Goal: Navigation & Orientation: Find specific page/section

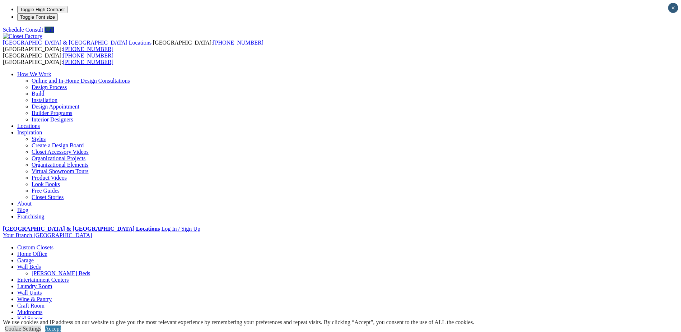
click at [46, 136] on link "Styles" at bounding box center [39, 139] width 14 height 6
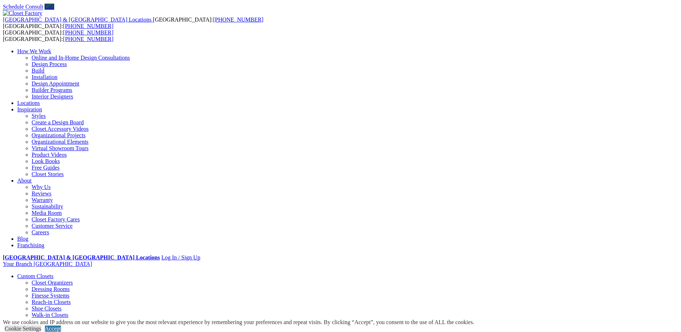
scroll to position [36, 0]
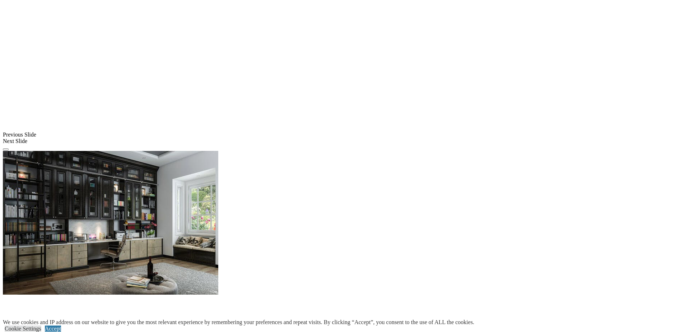
scroll to position [735, 0]
